Goal: Information Seeking & Learning: Compare options

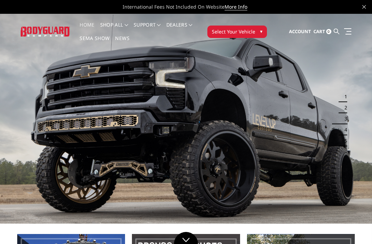
click at [344, 30] on link at bounding box center [347, 31] width 10 height 7
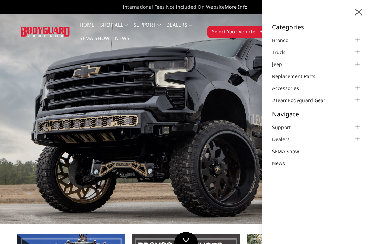
click at [358, 50] on div at bounding box center [357, 52] width 8 height 8
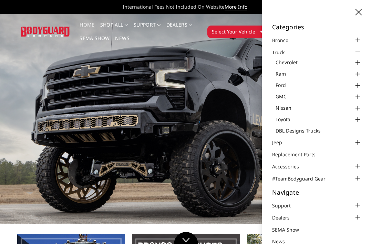
click at [358, 95] on div at bounding box center [357, 97] width 8 height 8
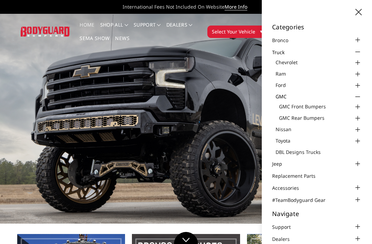
click at [357, 105] on div at bounding box center [357, 107] width 8 height 8
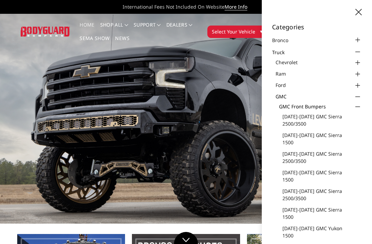
click at [330, 135] on link "[DATE]-[DATE] GMC Sierra 1500" at bounding box center [321, 138] width 79 height 14
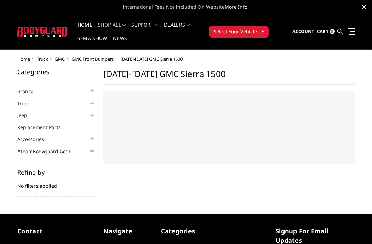
select select "US"
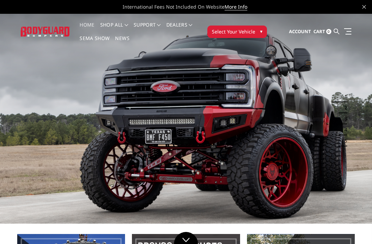
click at [349, 33] on link at bounding box center [347, 31] width 10 height 7
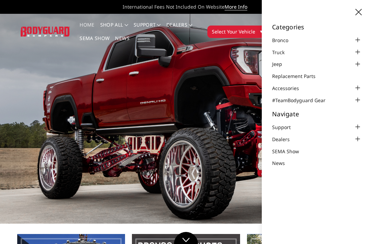
click at [359, 49] on div at bounding box center [357, 52] width 8 height 8
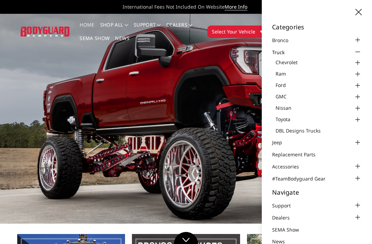
click at [356, 94] on div at bounding box center [357, 97] width 8 height 8
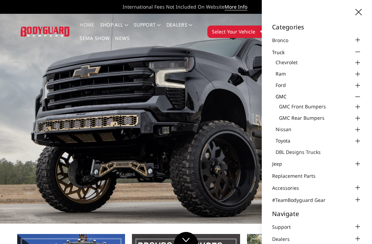
click at [358, 105] on div at bounding box center [357, 107] width 8 height 8
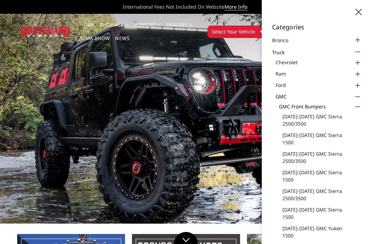
click at [305, 118] on link "[DATE]-[DATE] GMC Sierra 2500/3500" at bounding box center [321, 120] width 79 height 14
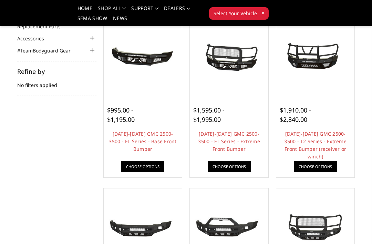
scroll to position [80, 0]
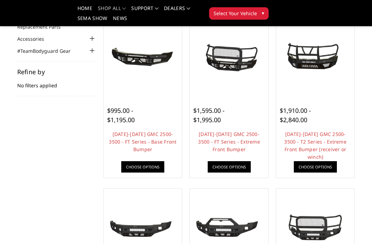
click at [151, 159] on div "$995.00 - $1,195.00 2024-2025 GMC 2500-3500 - FT Series - Base Front Bumper Our…" at bounding box center [142, 135] width 75 height 81
click at [142, 161] on link "Choose Options" at bounding box center [142, 166] width 43 height 11
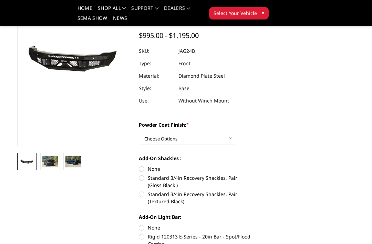
scroll to position [73, 0]
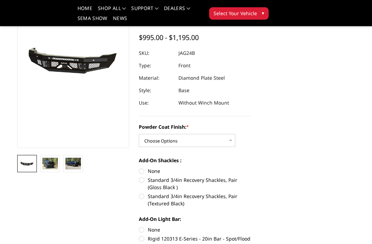
click at [47, 159] on img at bounding box center [49, 163] width 15 height 12
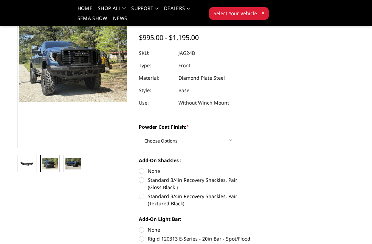
click at [76, 163] on img at bounding box center [72, 163] width 15 height 12
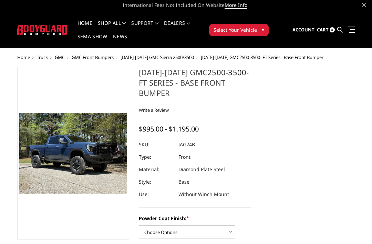
scroll to position [0, 0]
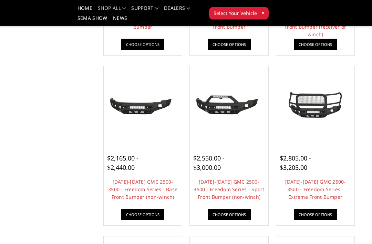
scroll to position [202, 0]
click at [134, 186] on link "2024-2025 GMC 2500-3500 - Freedom Series - Base Front Bumper (non-winch)" at bounding box center [142, 189] width 69 height 22
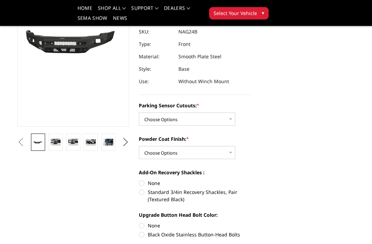
scroll to position [100, 0]
click at [55, 143] on img at bounding box center [56, 141] width 10 height 7
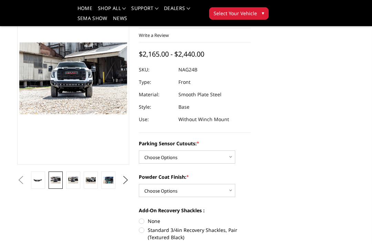
scroll to position [59, 0]
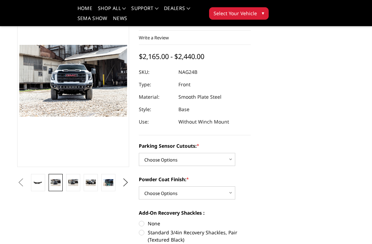
click at [71, 181] on img at bounding box center [73, 182] width 10 height 7
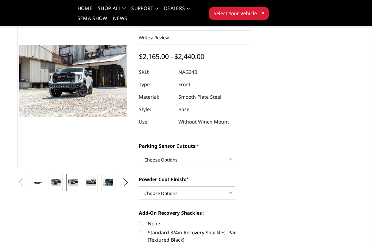
click at [89, 182] on img at bounding box center [91, 182] width 10 height 7
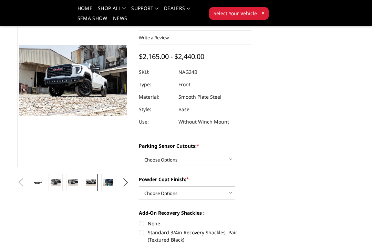
click at [109, 182] on img at bounding box center [108, 182] width 10 height 7
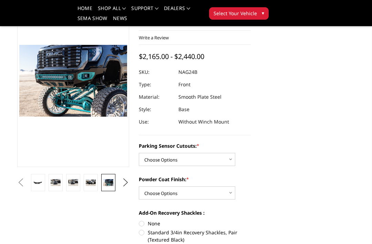
click at [126, 184] on button "Next" at bounding box center [126, 182] width 10 height 10
click at [107, 183] on img at bounding box center [108, 182] width 10 height 7
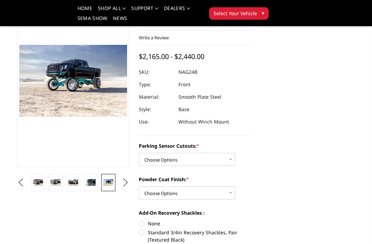
click at [124, 184] on button "Next" at bounding box center [126, 182] width 10 height 10
click at [110, 185] on img at bounding box center [108, 182] width 10 height 7
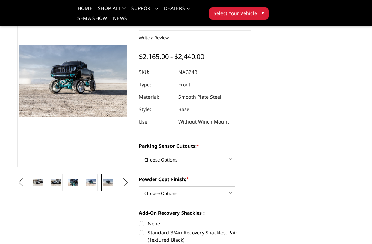
click at [125, 184] on button "Next" at bounding box center [126, 182] width 10 height 10
click at [107, 184] on img at bounding box center [108, 182] width 10 height 7
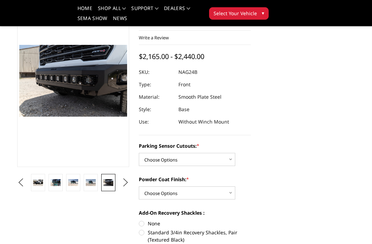
click at [88, 184] on img at bounding box center [91, 182] width 10 height 7
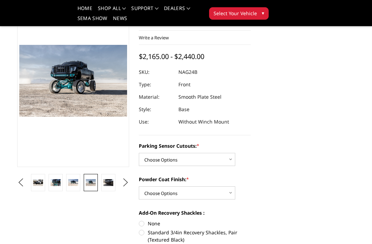
click at [77, 181] on img at bounding box center [73, 182] width 10 height 7
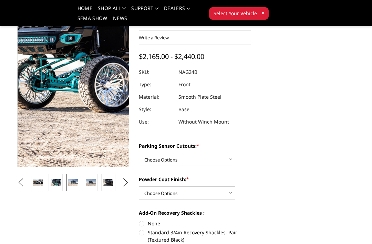
click at [59, 98] on img at bounding box center [115, 69] width 441 height 294
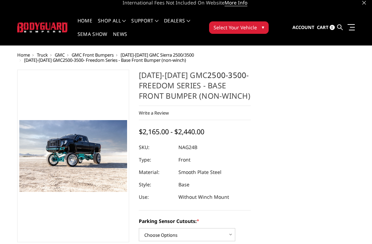
scroll to position [0, 0]
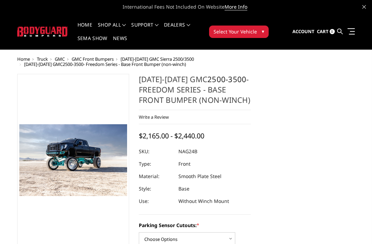
click at [353, 28] on link at bounding box center [350, 31] width 10 height 7
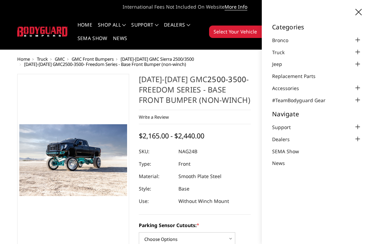
click at [358, 51] on div at bounding box center [357, 52] width 8 height 8
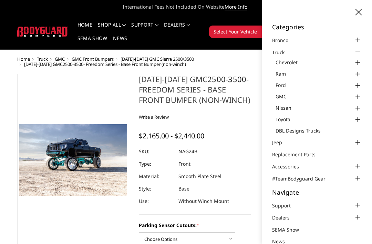
click at [359, 63] on div at bounding box center [357, 63] width 8 height 8
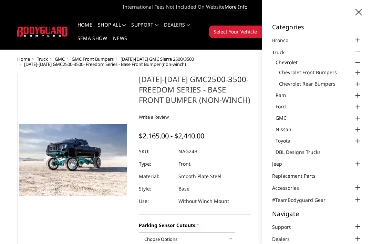
click at [359, 71] on div at bounding box center [357, 73] width 8 height 8
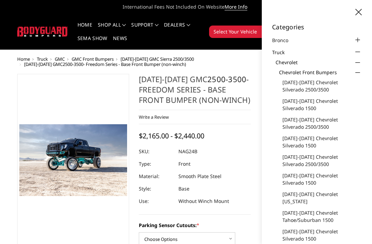
click at [308, 86] on link "[DATE]-[DATE] Chevrolet Silverado 2500/3500" at bounding box center [321, 86] width 79 height 14
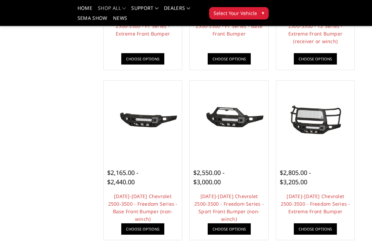
scroll to position [195, 0]
click at [136, 209] on link "[DATE]-[DATE] Chevrolet 2500-3500 - Freedom Series - Base Front Bumper (non-win…" at bounding box center [143, 207] width 70 height 29
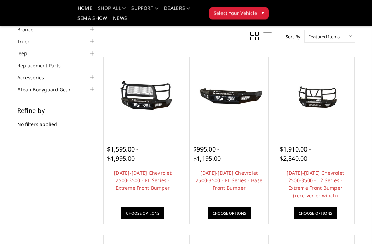
scroll to position [41, 0]
click at [230, 210] on link "Choose Options" at bounding box center [229, 212] width 43 height 11
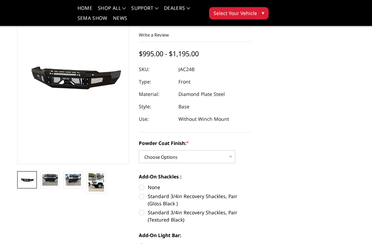
click at [47, 176] on img at bounding box center [49, 180] width 15 height 12
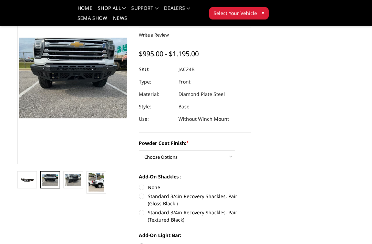
scroll to position [62, 0]
click at [70, 181] on img at bounding box center [72, 180] width 15 height 12
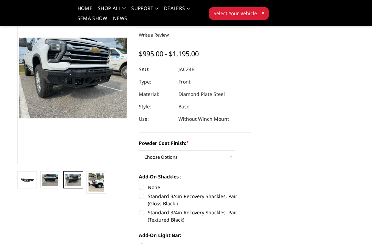
click at [98, 183] on img at bounding box center [96, 182] width 15 height 18
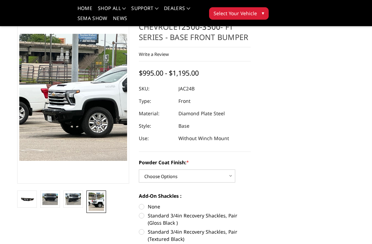
scroll to position [0, 0]
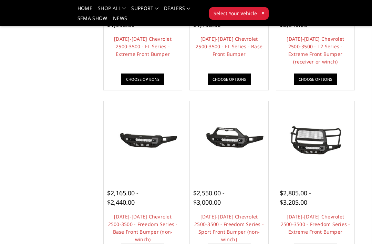
scroll to position [176, 0]
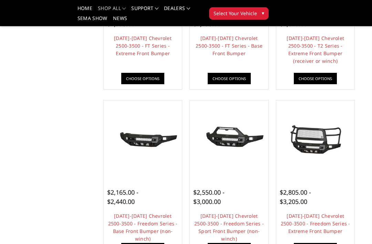
click at [144, 240] on div "$2,165.00 - $2,440.00 2024-2025 Chevrolet 2500-3500 - Freedom Series - Base Fro…" at bounding box center [142, 217] width 75 height 81
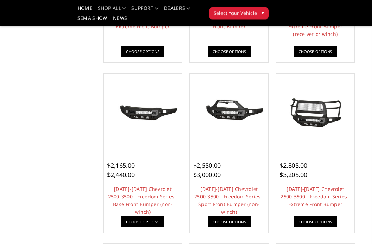
scroll to position [203, 0]
click at [138, 220] on link "Choose Options" at bounding box center [142, 221] width 43 height 11
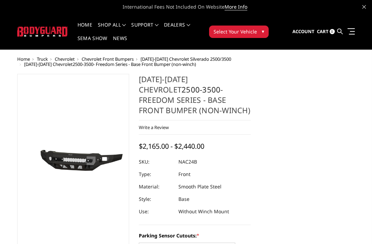
click at [39, 28] on img at bounding box center [42, 32] width 51 height 10
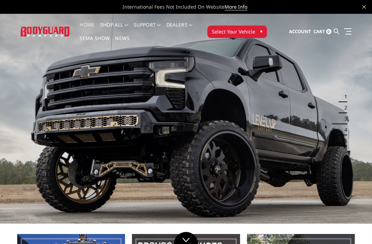
click at [342, 99] on button "1" at bounding box center [343, 96] width 7 height 11
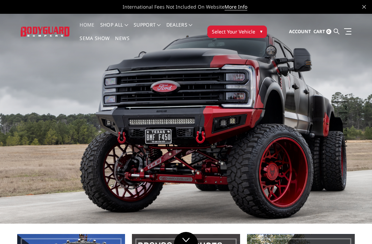
click at [346, 111] on button "2" at bounding box center [343, 107] width 7 height 11
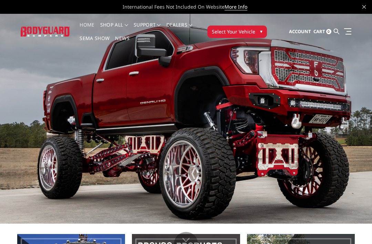
click at [356, 93] on img at bounding box center [186, 118] width 372 height 209
click at [356, 112] on img at bounding box center [186, 118] width 372 height 209
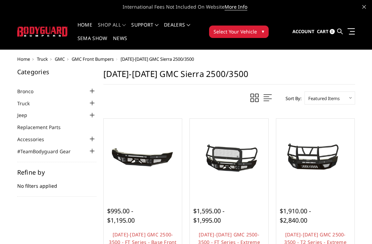
click at [36, 31] on img at bounding box center [42, 32] width 51 height 10
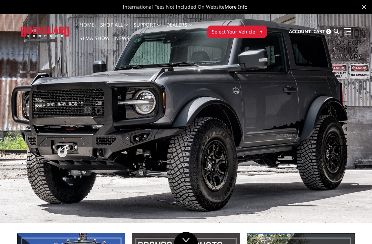
click at [346, 32] on link at bounding box center [347, 31] width 10 height 7
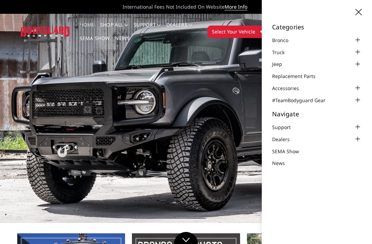
click at [357, 38] on div at bounding box center [357, 40] width 8 height 8
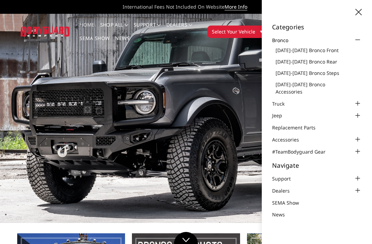
click at [322, 49] on link "[DATE]-[DATE] Bronco Front" at bounding box center [319, 49] width 86 height 7
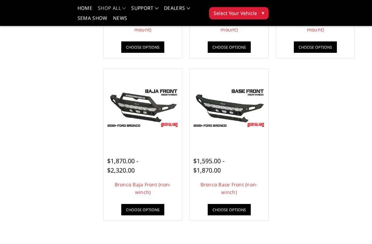
scroll to position [192, 0]
click at [232, 205] on link "Choose Options" at bounding box center [229, 209] width 43 height 11
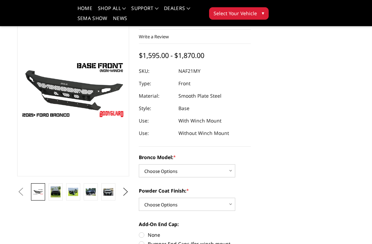
scroll to position [37, 0]
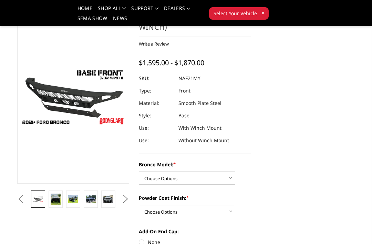
click at [56, 193] on img at bounding box center [56, 198] width 10 height 11
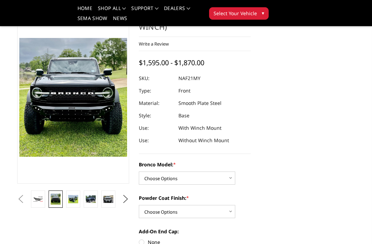
click at [73, 197] on img at bounding box center [73, 199] width 10 height 9
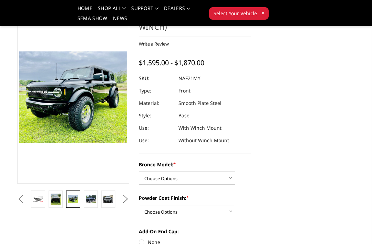
click at [90, 200] on img at bounding box center [91, 199] width 10 height 8
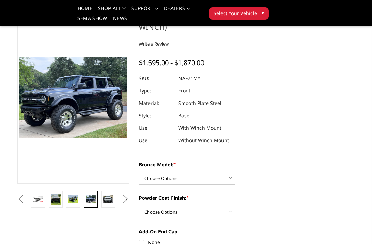
click at [109, 200] on img at bounding box center [108, 199] width 10 height 8
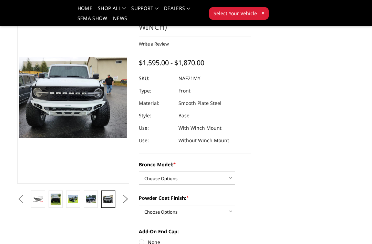
click at [127, 199] on button "Next" at bounding box center [126, 199] width 10 height 10
click at [110, 198] on img at bounding box center [108, 199] width 10 height 8
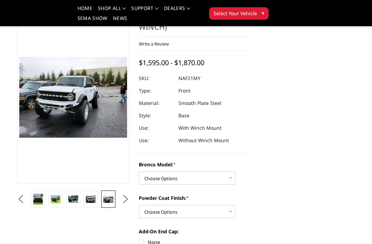
click at [126, 198] on button "Next" at bounding box center [126, 199] width 10 height 10
click at [109, 198] on img at bounding box center [108, 199] width 10 height 8
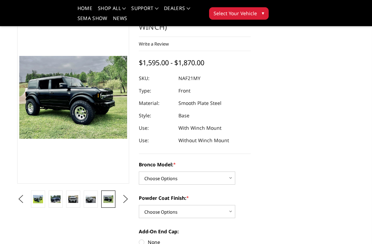
click at [124, 199] on button "Next" at bounding box center [126, 199] width 10 height 10
click at [108, 199] on img at bounding box center [108, 198] width 10 height 7
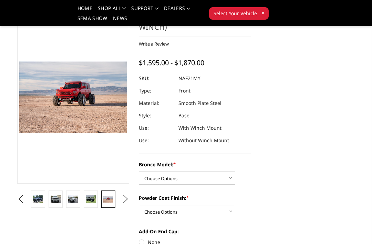
click at [124, 200] on button "Next" at bounding box center [126, 199] width 10 height 10
click at [107, 198] on img at bounding box center [108, 199] width 10 height 8
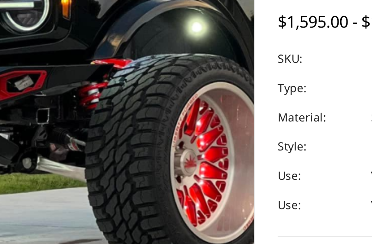
click at [40, 44] on img at bounding box center [109, 97] width 441 height 331
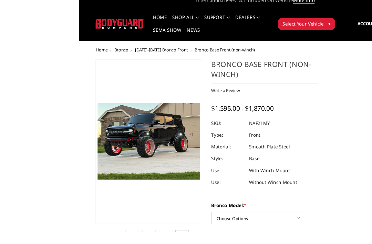
scroll to position [20, 0]
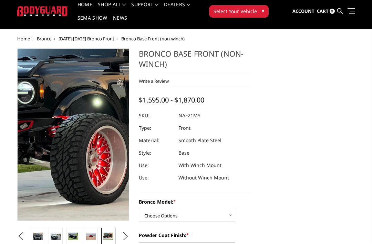
click at [63, 135] on img at bounding box center [102, 134] width 441 height 331
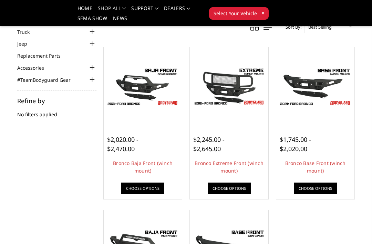
scroll to position [52, 0]
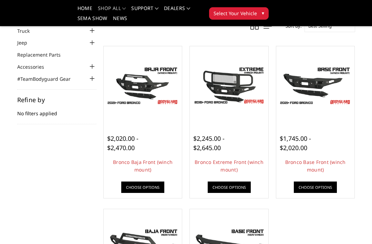
click at [321, 188] on link "Choose Options" at bounding box center [315, 186] width 43 height 11
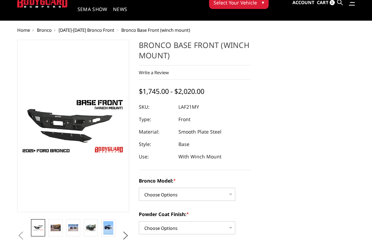
scroll to position [27, 0]
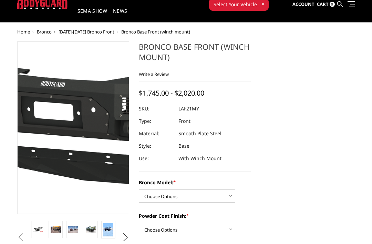
click at [59, 140] on img at bounding box center [115, 122] width 441 height 248
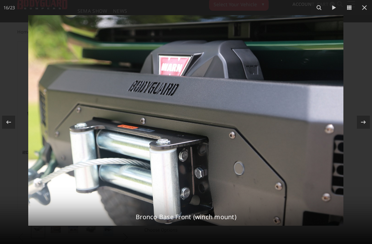
click at [367, 4] on icon at bounding box center [364, 7] width 8 height 8
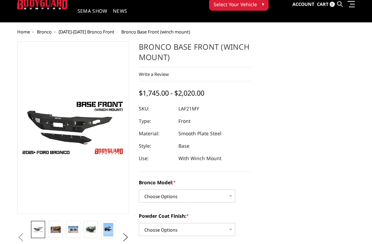
scroll to position [0, 0]
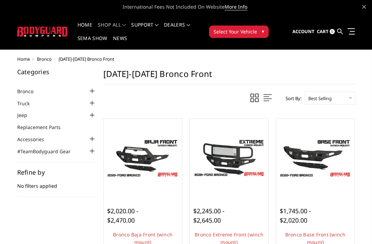
click at [346, 28] on link at bounding box center [350, 31] width 10 height 7
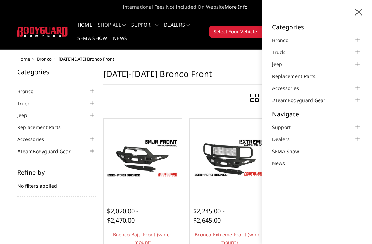
click at [358, 50] on div at bounding box center [357, 52] width 8 height 8
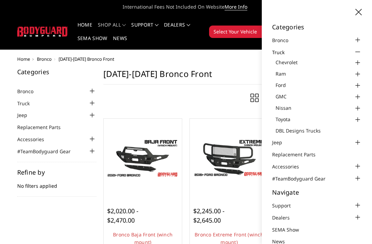
click at [358, 73] on div at bounding box center [357, 74] width 8 height 8
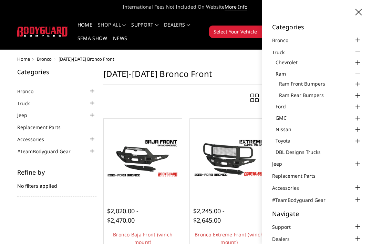
click at [312, 81] on link "Ram Front Bumpers" at bounding box center [320, 83] width 83 height 7
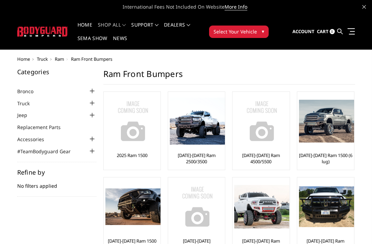
click at [331, 148] on div at bounding box center [326, 120] width 55 height 55
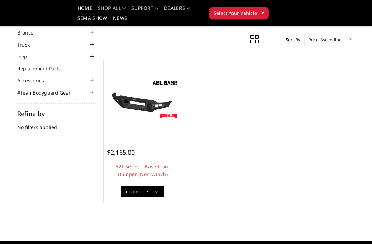
scroll to position [39, 0]
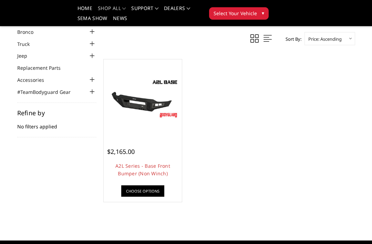
click at [131, 162] on link "A2L Series - Base Front Bumper (Non Winch)" at bounding box center [142, 169] width 55 height 14
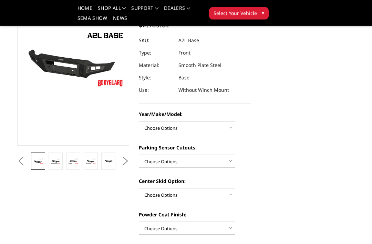
scroll to position [75, 0]
click at [110, 166] on link at bounding box center [108, 160] width 14 height 17
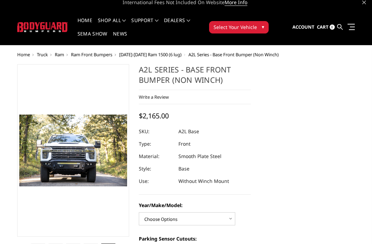
scroll to position [4, 0]
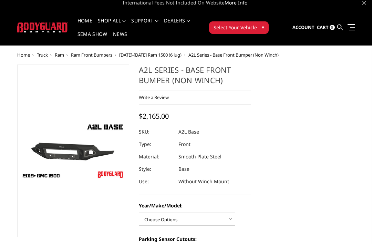
click at [57, 171] on figure at bounding box center [73, 150] width 112 height 172
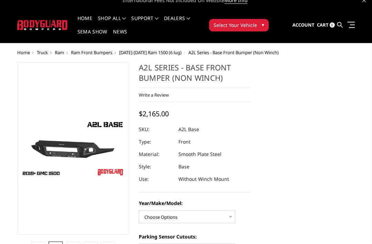
scroll to position [0, 0]
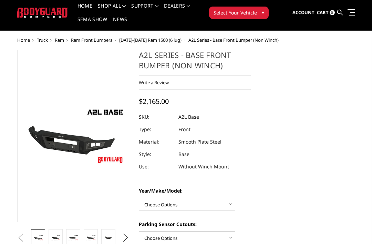
scroll to position [21, 0]
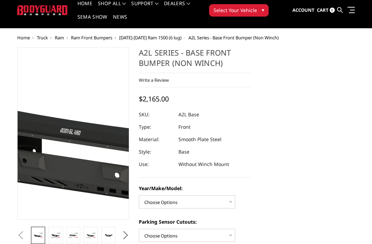
click at [57, 142] on img at bounding box center [120, 130] width 441 height 248
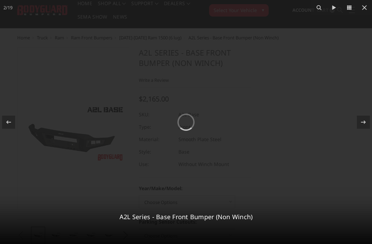
click at [364, 2] on button at bounding box center [364, 7] width 15 height 15
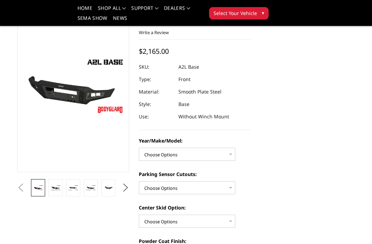
scroll to position [49, 0]
click at [89, 190] on img at bounding box center [91, 187] width 10 height 7
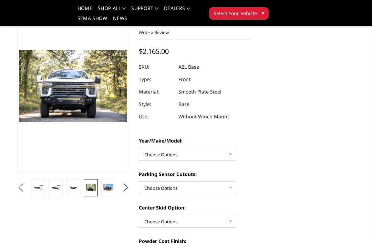
click at [111, 185] on img at bounding box center [108, 187] width 10 height 7
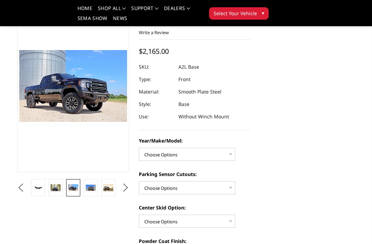
click at [108, 187] on img at bounding box center [108, 187] width 10 height 7
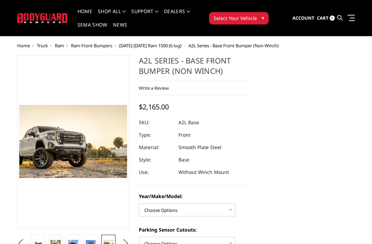
scroll to position [0, 0]
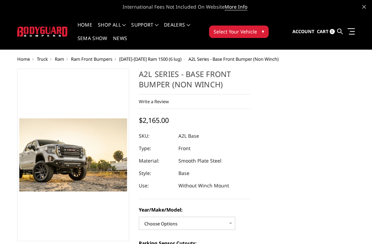
click at [70, 158] on img at bounding box center [73, 154] width 108 height 73
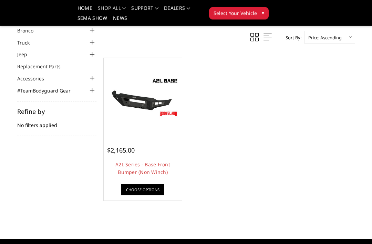
scroll to position [40, 0]
click at [134, 188] on link "Choose Options" at bounding box center [142, 189] width 43 height 11
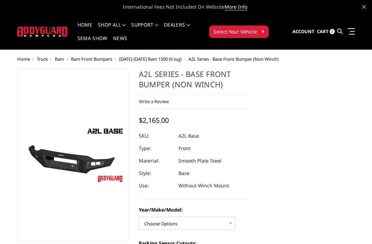
click at [350, 28] on link at bounding box center [350, 31] width 10 height 7
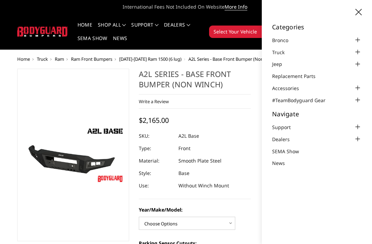
click at [356, 49] on div at bounding box center [357, 52] width 8 height 8
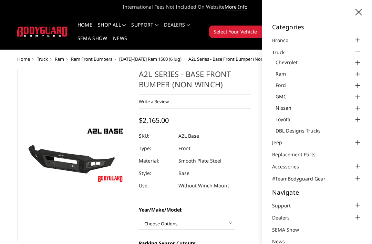
click at [354, 117] on div at bounding box center [357, 119] width 8 height 8
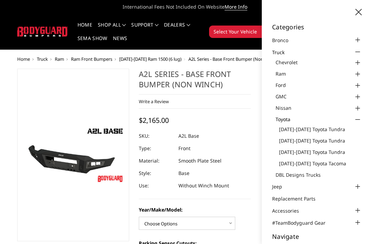
click at [358, 85] on div at bounding box center [357, 85] width 8 height 8
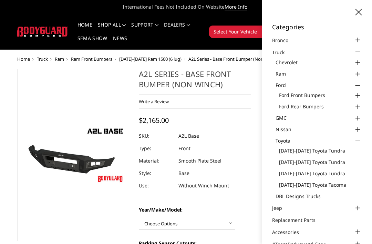
click at [324, 91] on link "Ford Front Bumpers" at bounding box center [320, 94] width 83 height 7
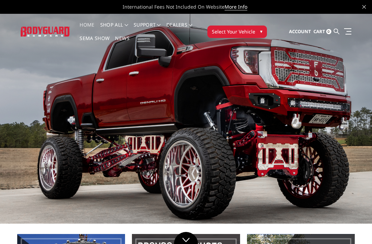
click at [343, 110] on button "2" at bounding box center [343, 107] width 7 height 11
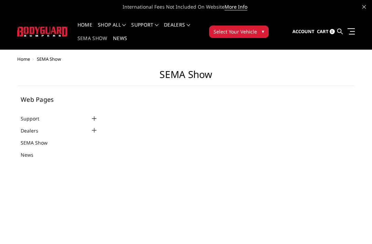
select select "US"
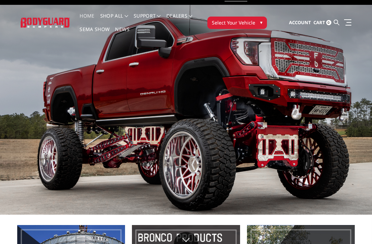
scroll to position [9, 0]
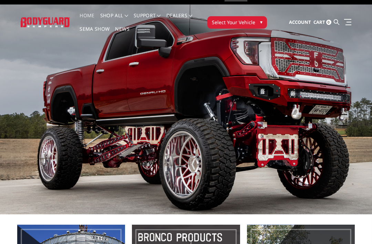
click at [343, 21] on link at bounding box center [347, 21] width 10 height 7
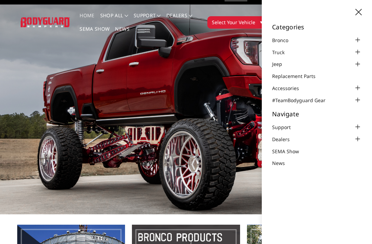
click at [357, 50] on div at bounding box center [357, 52] width 8 height 8
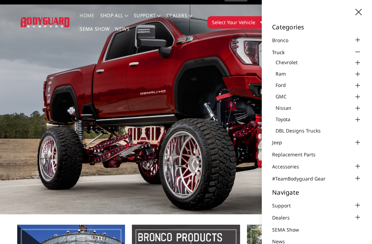
click at [358, 85] on div at bounding box center [357, 85] width 8 height 8
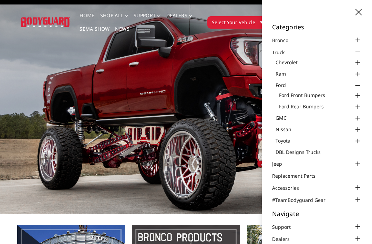
click at [356, 95] on div at bounding box center [357, 95] width 8 height 8
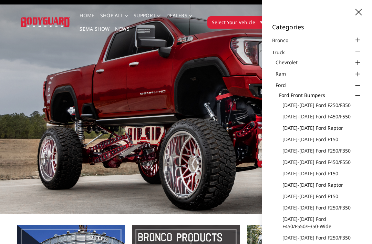
click at [310, 137] on link "[DATE]-[DATE] Ford F150" at bounding box center [321, 138] width 79 height 7
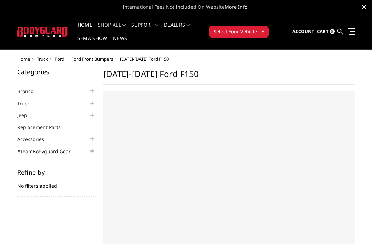
select select "US"
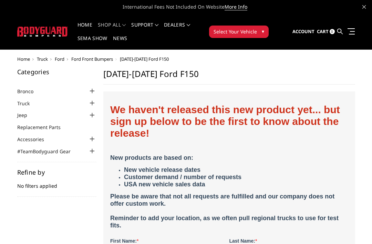
click at [351, 30] on link at bounding box center [350, 31] width 10 height 7
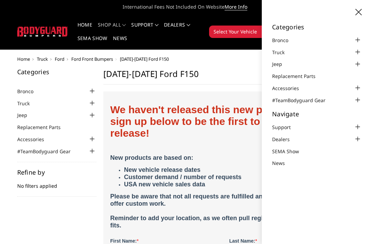
click at [359, 50] on div at bounding box center [357, 52] width 8 height 8
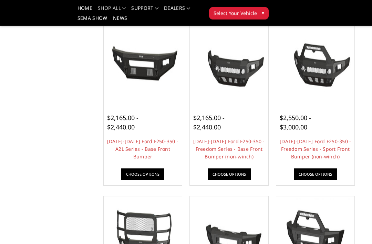
scroll to position [243, 0]
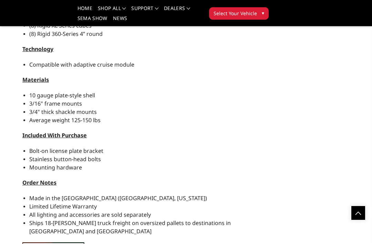
scroll to position [496, 0]
